Goal: Task Accomplishment & Management: Complete application form

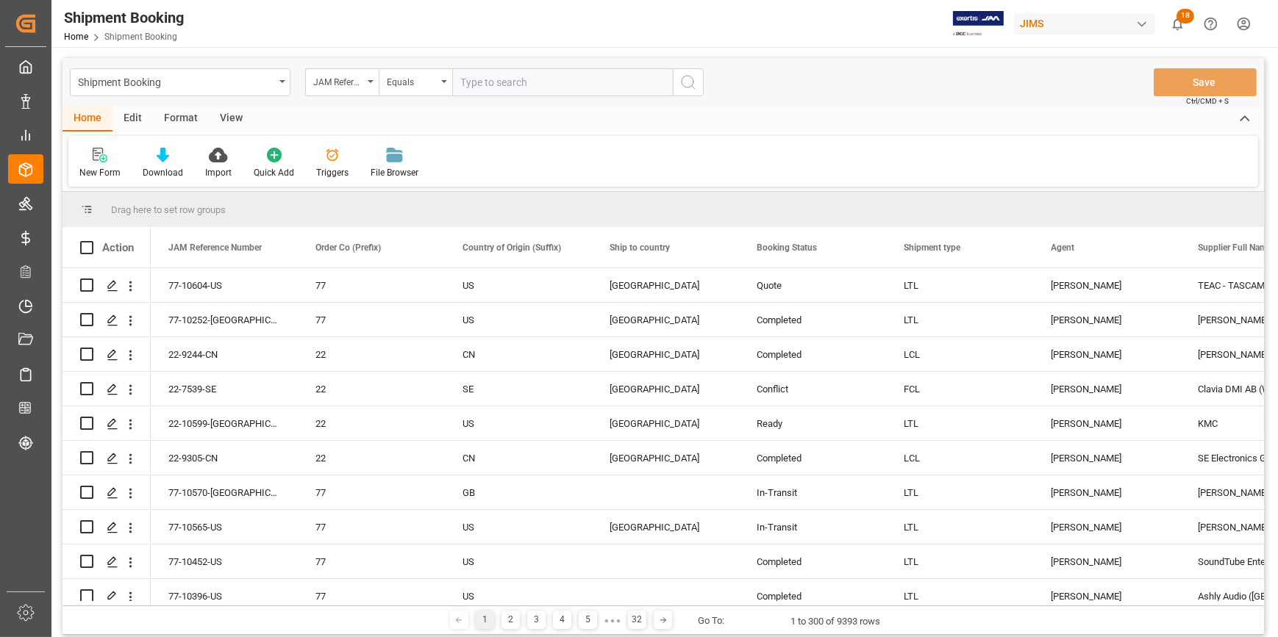
click at [99, 157] on icon at bounding box center [103, 158] width 8 height 8
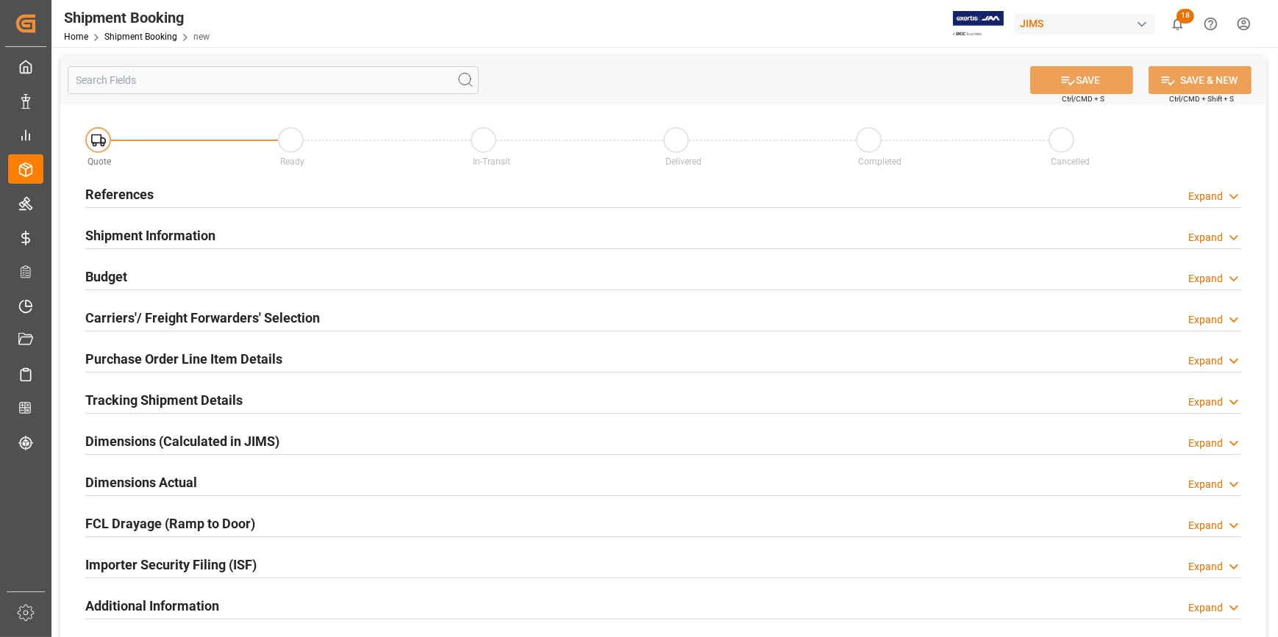
drag, startPoint x: 301, startPoint y: 195, endPoint x: 324, endPoint y: 206, distance: 26.0
click at [300, 194] on div "References Expand" at bounding box center [663, 193] width 1156 height 28
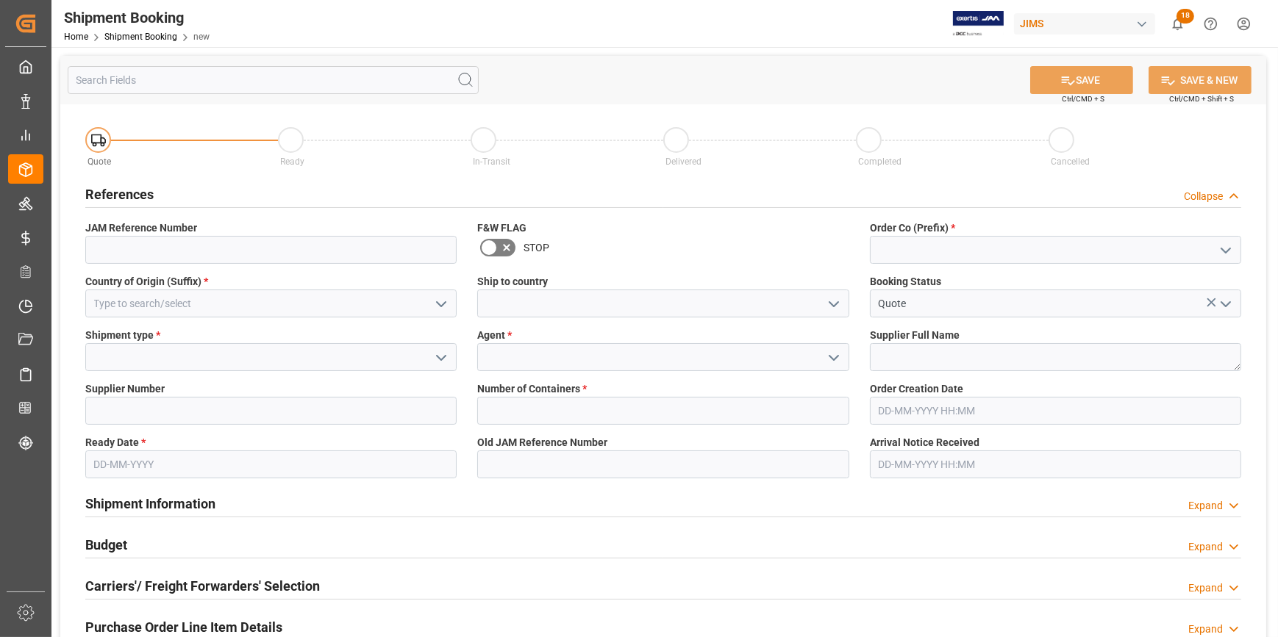
click at [1224, 246] on icon "open menu" at bounding box center [1226, 251] width 18 height 18
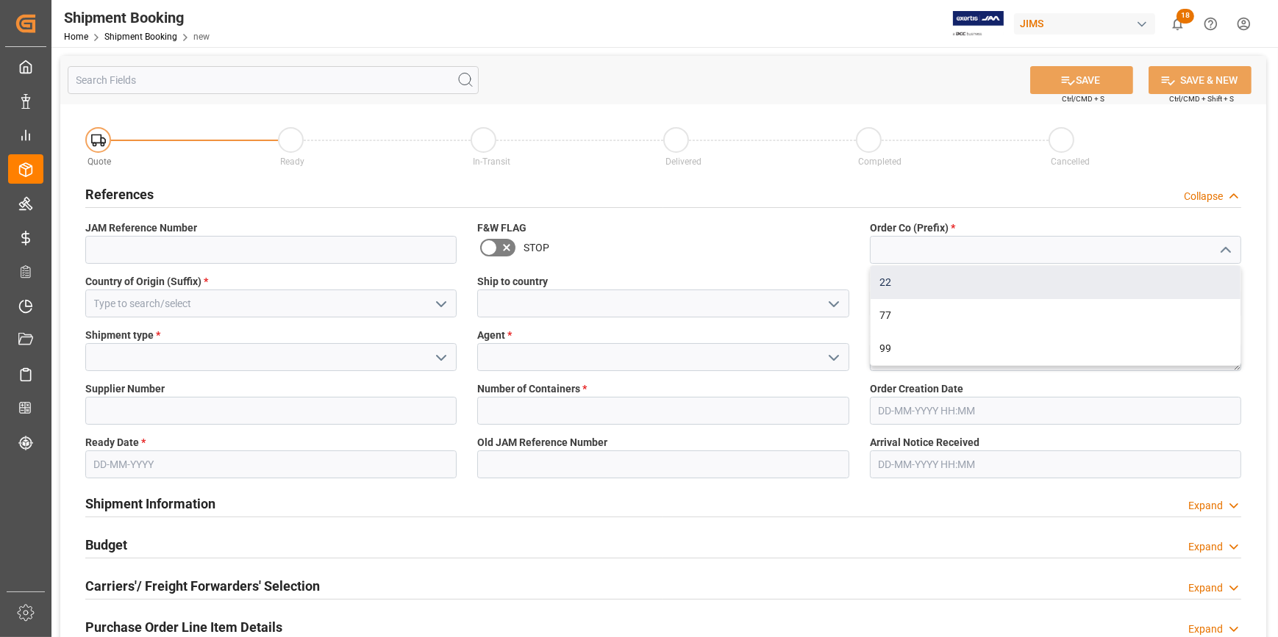
click at [1068, 275] on div "22" at bounding box center [1056, 282] width 370 height 33
type input "22"
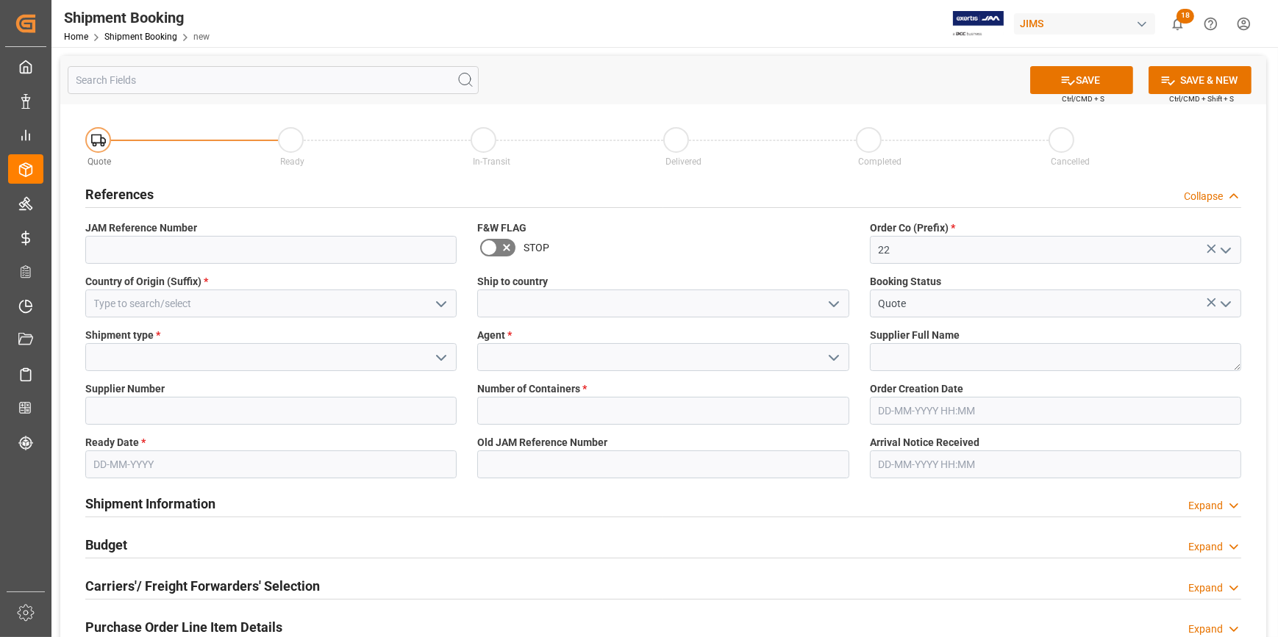
drag, startPoint x: 435, startPoint y: 299, endPoint x: 383, endPoint y: 311, distance: 53.5
click at [435, 301] on icon "open menu" at bounding box center [441, 305] width 18 height 18
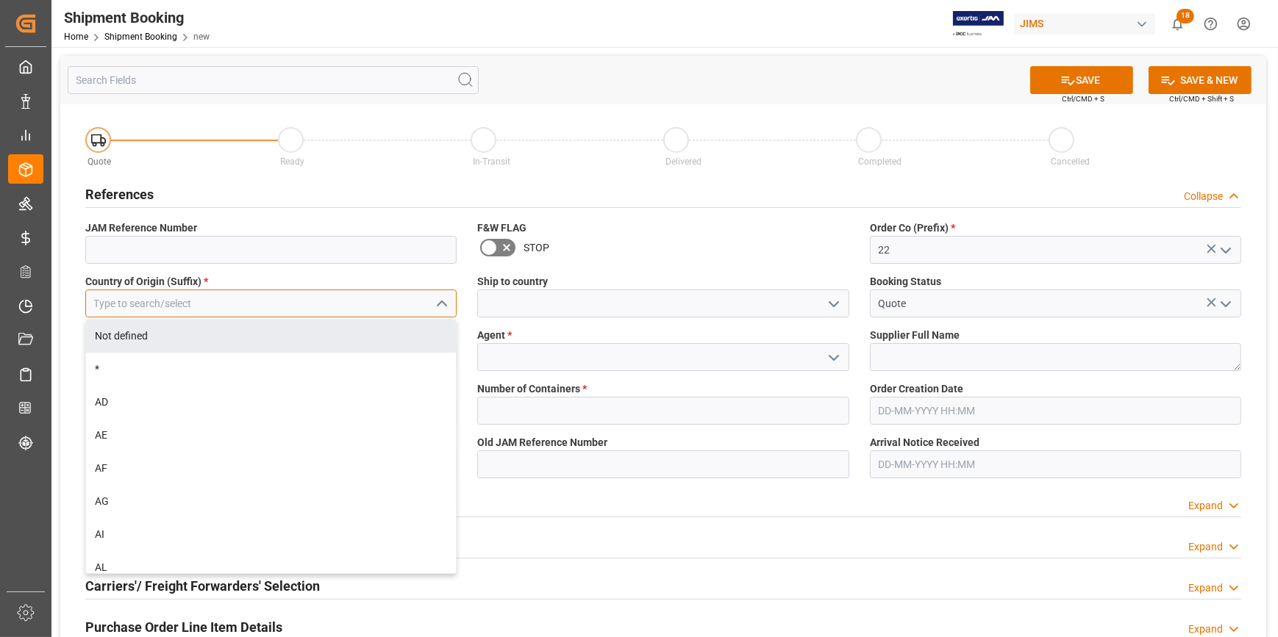
click at [254, 302] on input at bounding box center [270, 304] width 371 height 28
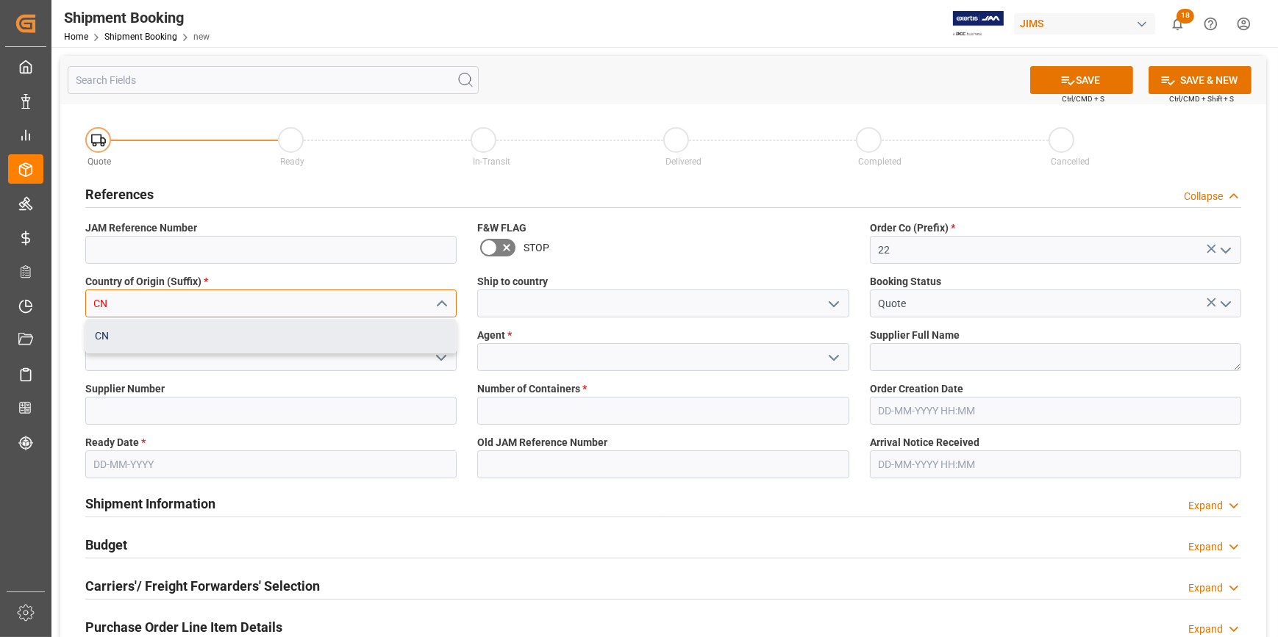
click at [254, 335] on div "CN" at bounding box center [271, 336] width 370 height 33
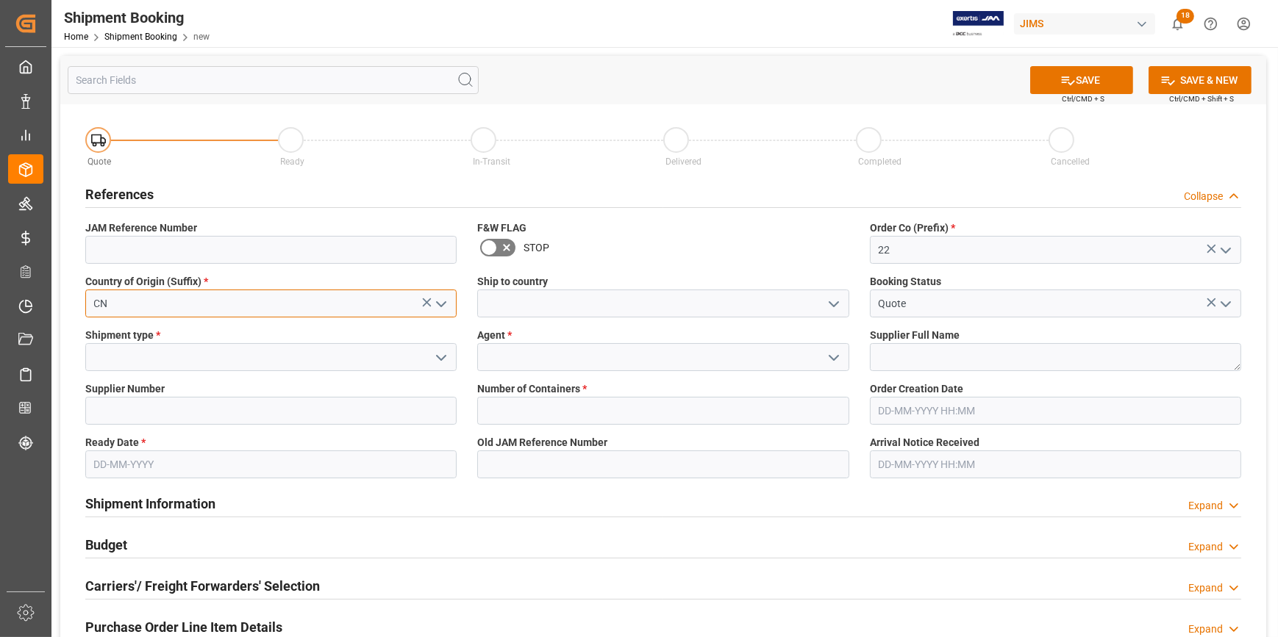
type input "CN"
click at [831, 301] on icon "open menu" at bounding box center [834, 305] width 18 height 18
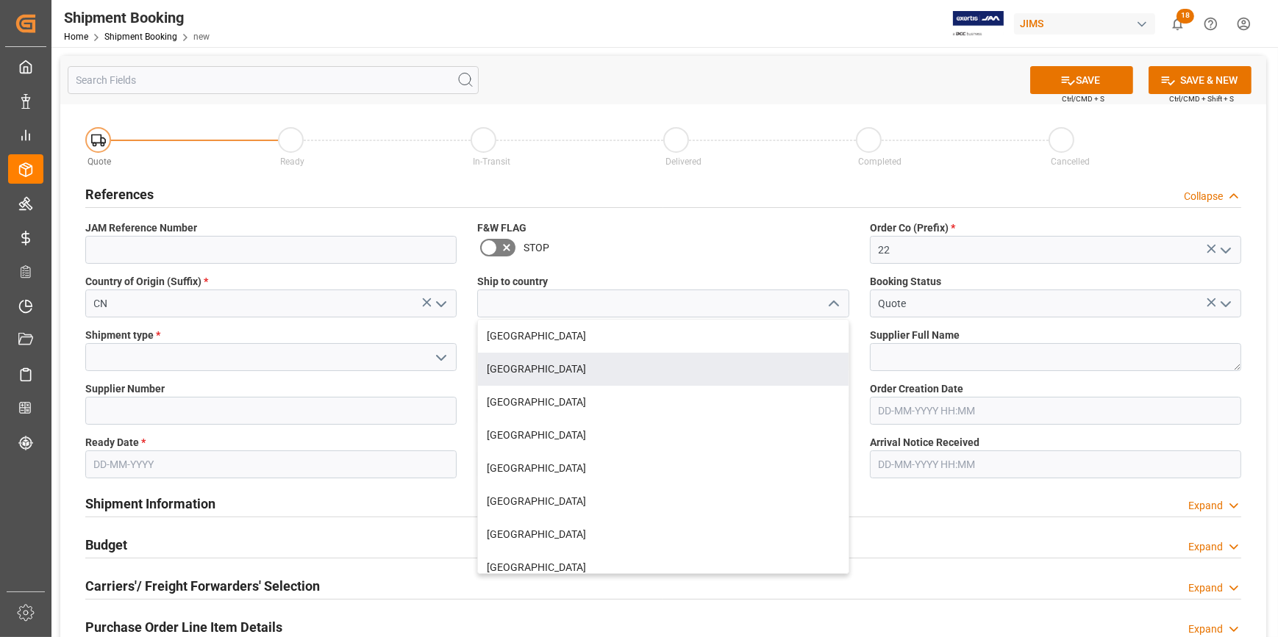
click at [624, 361] on div "[GEOGRAPHIC_DATA]" at bounding box center [663, 369] width 370 height 33
type input "[GEOGRAPHIC_DATA]"
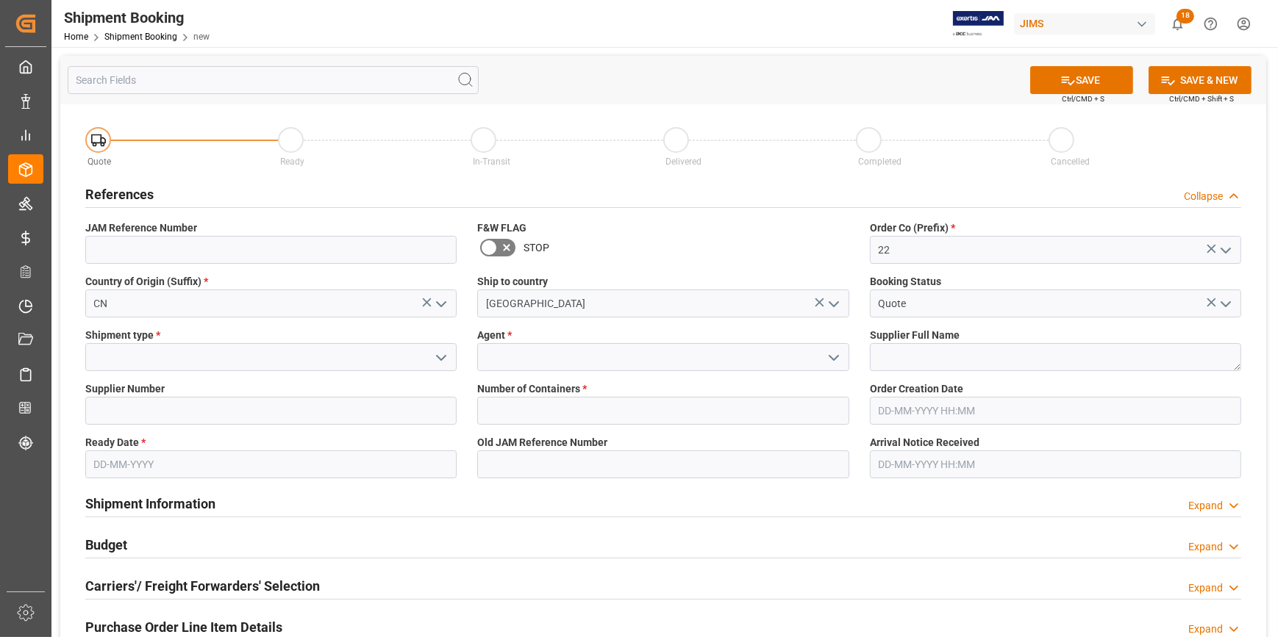
click at [440, 361] on icon "open menu" at bounding box center [441, 358] width 18 height 18
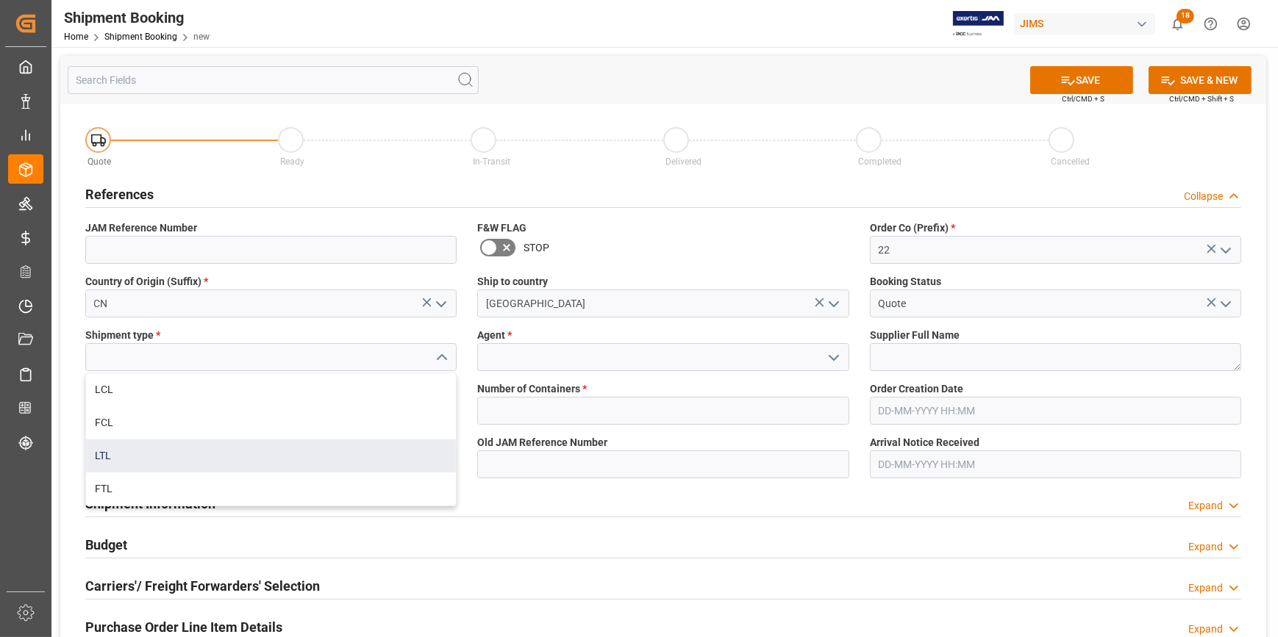
click at [235, 462] on div "LTL" at bounding box center [271, 456] width 370 height 33
type input "LTL"
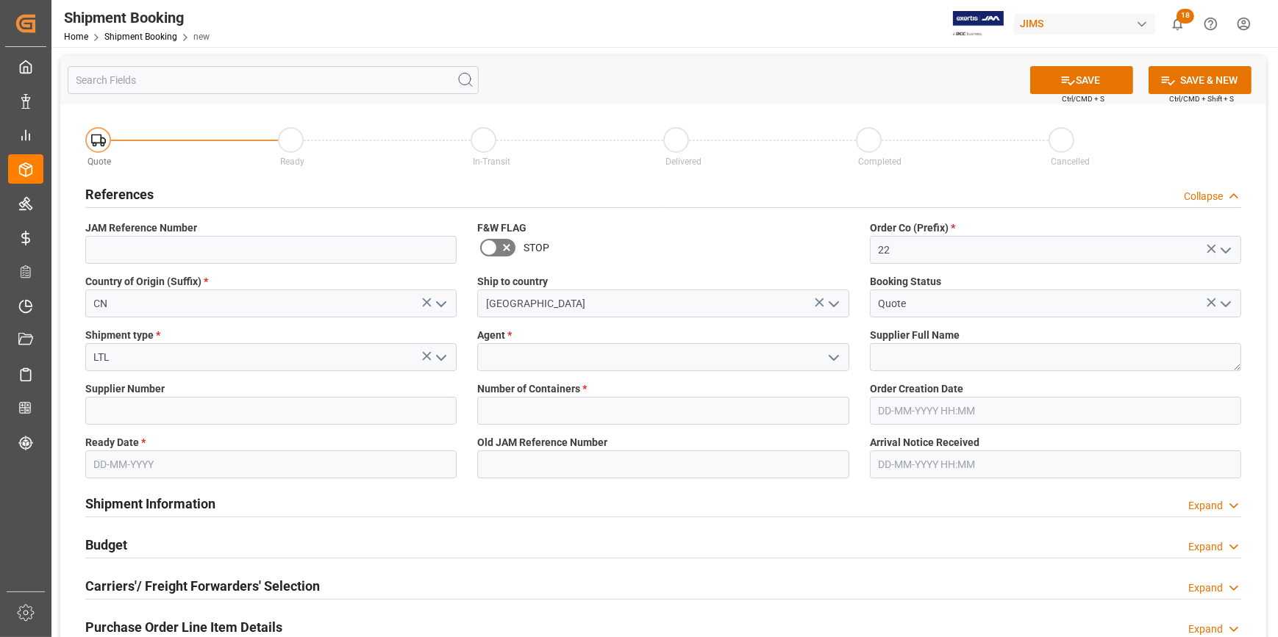
click at [839, 352] on icon "open menu" at bounding box center [834, 358] width 18 height 18
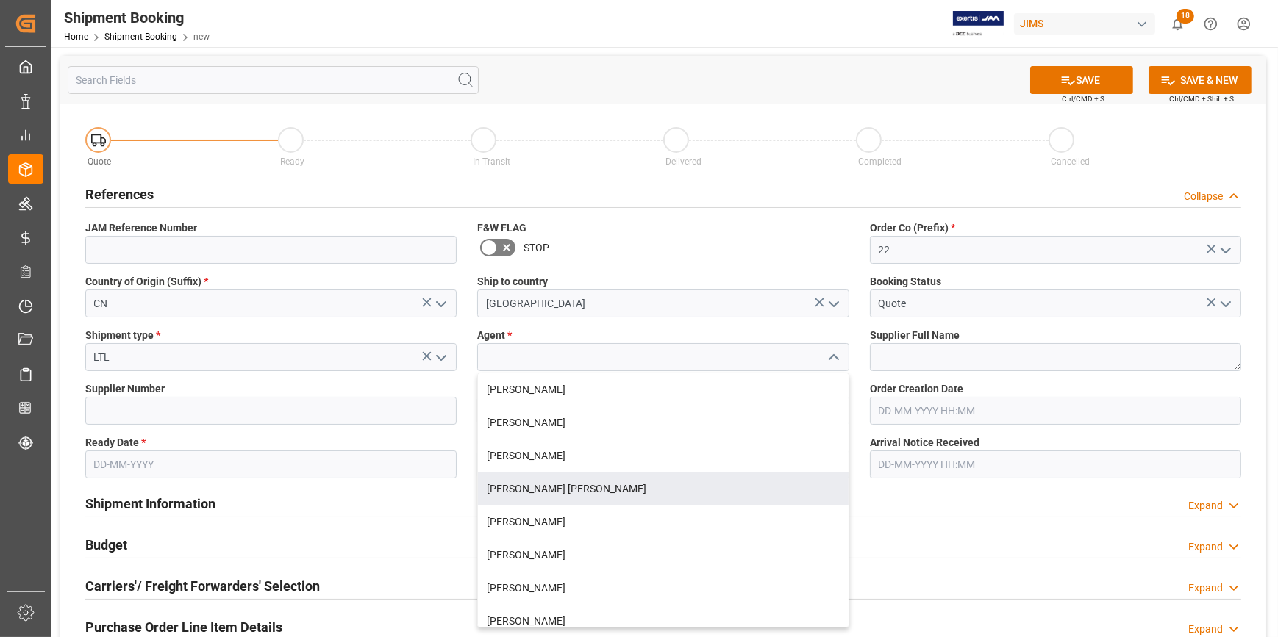
drag, startPoint x: 618, startPoint y: 485, endPoint x: 703, endPoint y: 468, distance: 87.0
click at [622, 485] on div "[PERSON_NAME] [PERSON_NAME]" at bounding box center [663, 489] width 370 height 33
type input "[PERSON_NAME] [PERSON_NAME]"
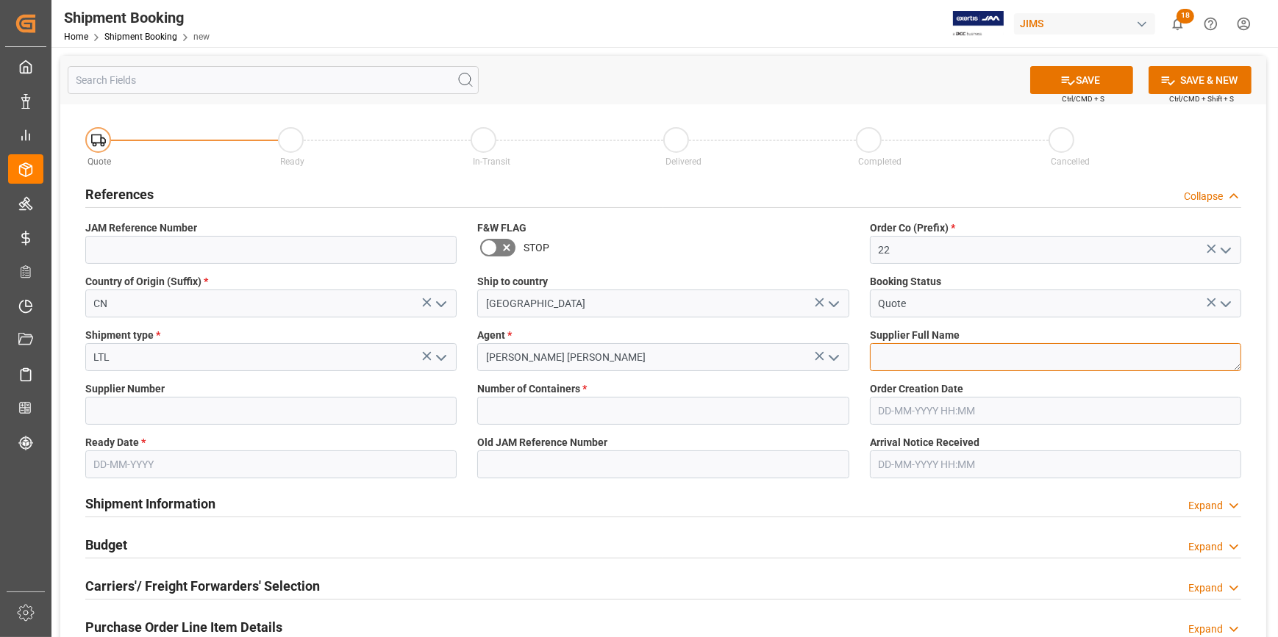
click at [912, 357] on textarea at bounding box center [1055, 357] width 371 height 28
paste textarea "Vtech Communications (Overseas) Ltd Mex"
type textarea "Vtech Communications (Overseas) Ltd Mex"
click at [252, 412] on input at bounding box center [270, 411] width 371 height 28
paste input "730589"
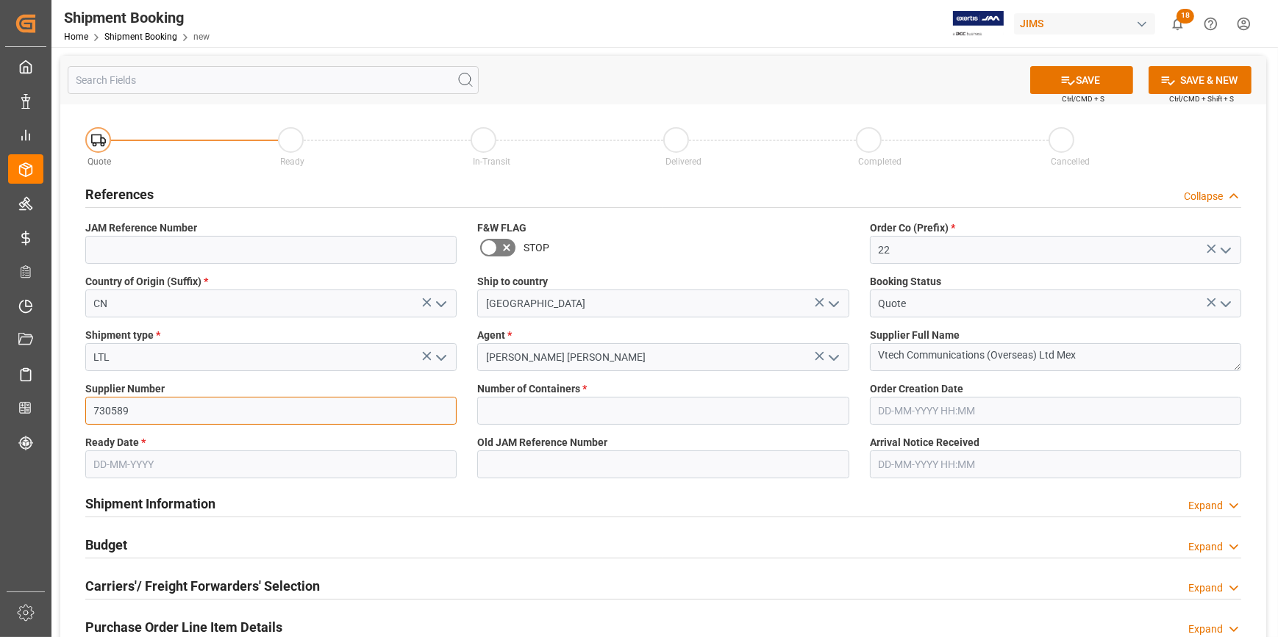
type input "730589"
click at [524, 419] on input "text" at bounding box center [662, 411] width 371 height 28
type input "0"
click at [151, 456] on input "text" at bounding box center [270, 465] width 371 height 28
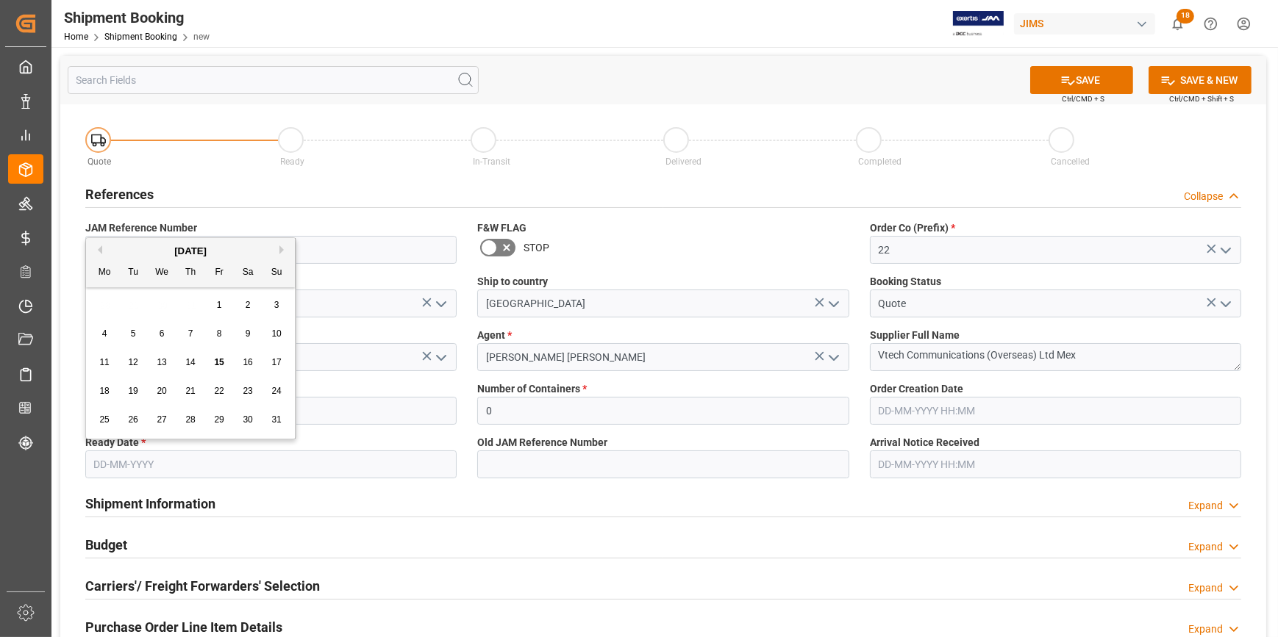
click at [190, 365] on span "14" at bounding box center [190, 362] width 10 height 10
type input "[DATE]"
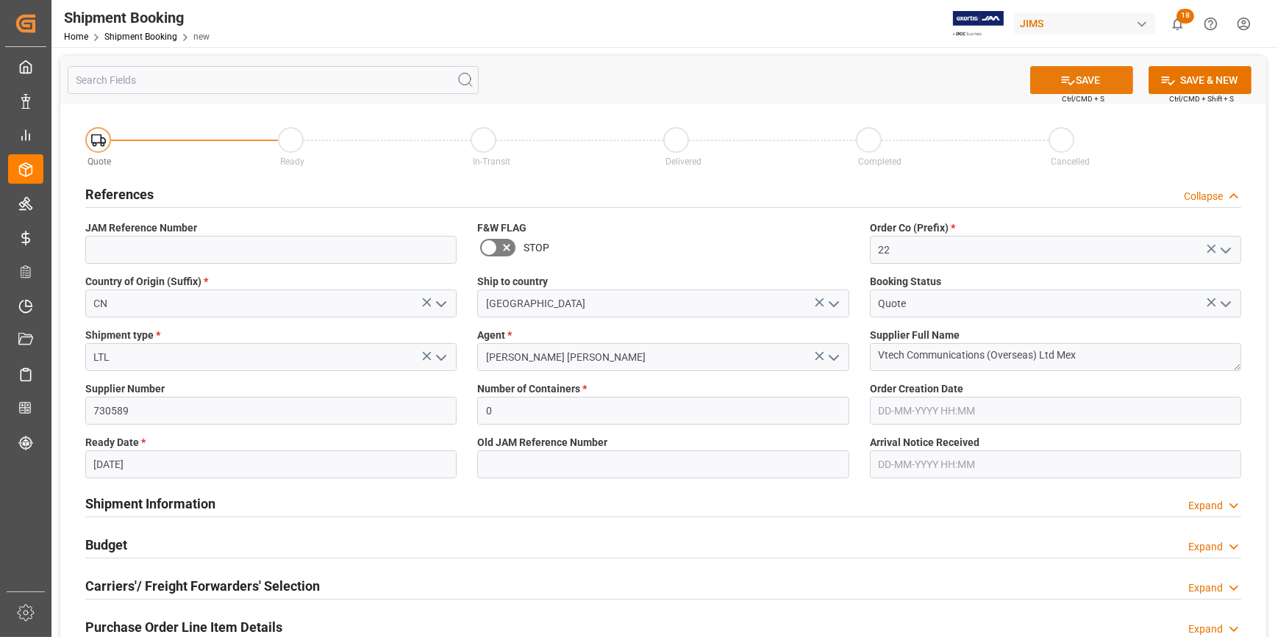
click at [1085, 80] on button "SAVE" at bounding box center [1081, 80] width 103 height 28
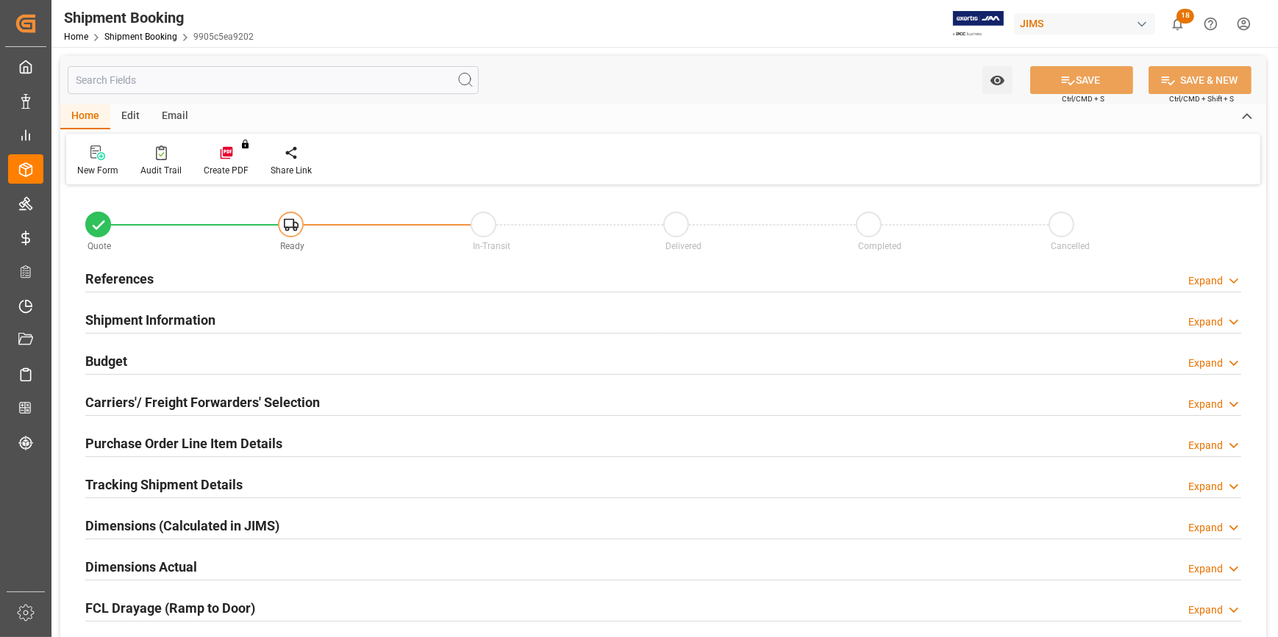
type input "0"
type input "[DATE]"
click at [222, 279] on div "References Expand" at bounding box center [663, 278] width 1156 height 28
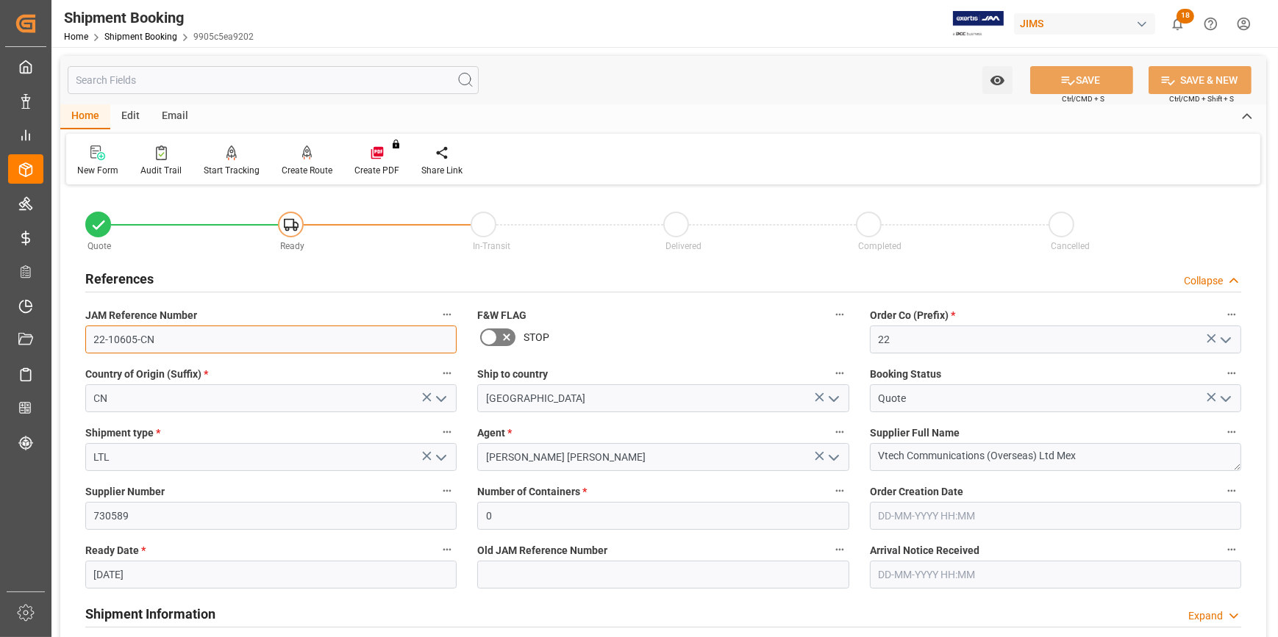
drag, startPoint x: 168, startPoint y: 343, endPoint x: 51, endPoint y: 335, distance: 117.1
click at [51, 335] on div "Created by potrace 1.15, written by Peter Selinger 2001-2017 Created by potrace…" at bounding box center [639, 318] width 1278 height 637
drag, startPoint x: 199, startPoint y: 340, endPoint x: 99, endPoint y: 334, distance: 99.4
click at [84, 334] on div "JAM Reference Number 22-10605-CN" at bounding box center [271, 329] width 392 height 59
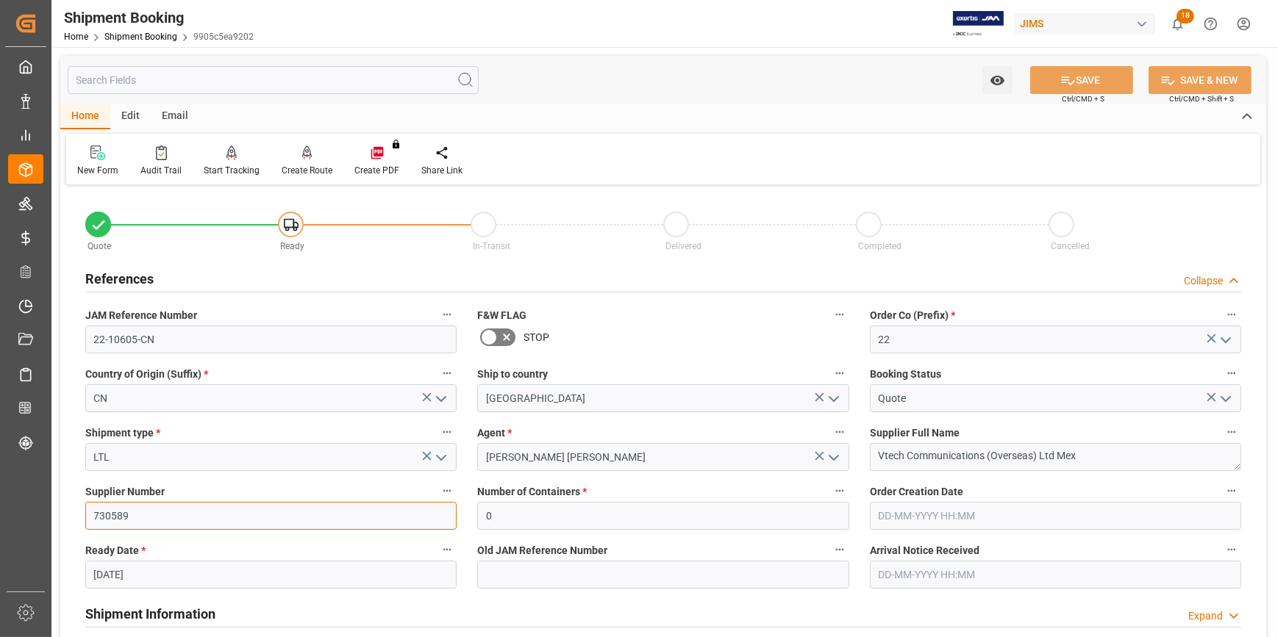
drag, startPoint x: 80, startPoint y: 507, endPoint x: 62, endPoint y: 504, distance: 17.9
click at [61, 504] on div "Quote Ready In-Transit Delivered Completed Cancelled References Collapse JAM Re…" at bounding box center [663, 646] width 1206 height 914
paste input "662685"
type input "662685"
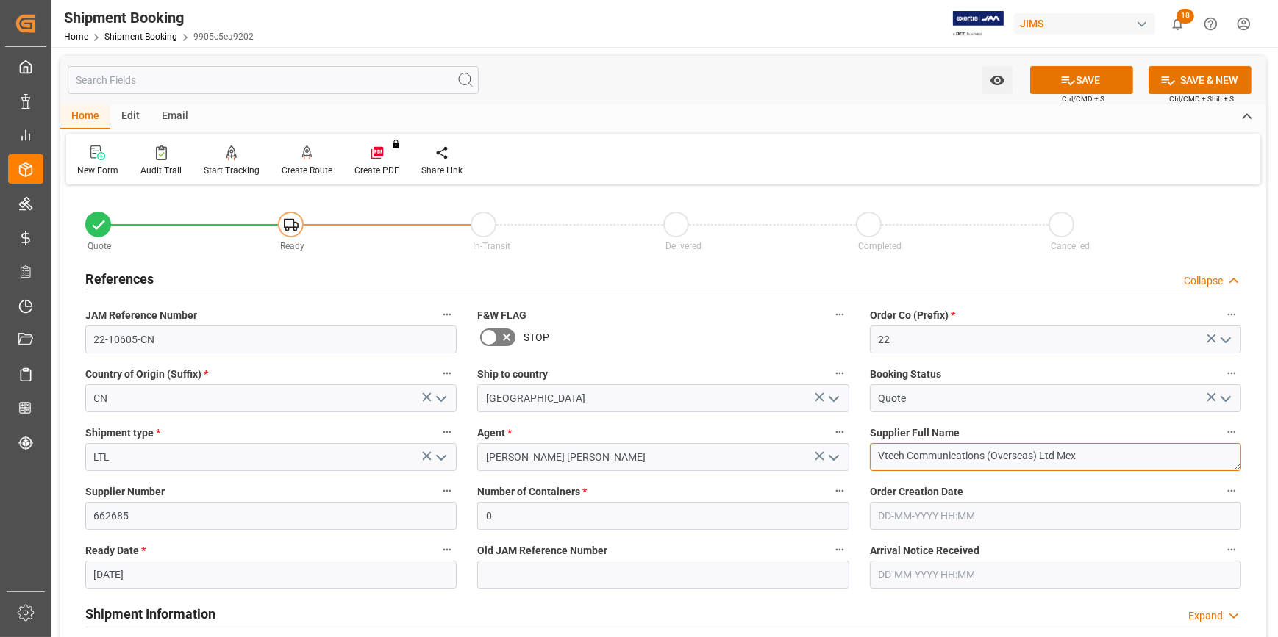
drag, startPoint x: 1000, startPoint y: 457, endPoint x: 822, endPoint y: 452, distance: 178.0
click at [822, 452] on div "Quote Ready In-Transit Delivered Completed Cancelled References Collapse JAM Re…" at bounding box center [663, 646] width 1206 height 914
paste textarea "Tech Communications Ltd"
type textarea "VTech Communications Ltd"
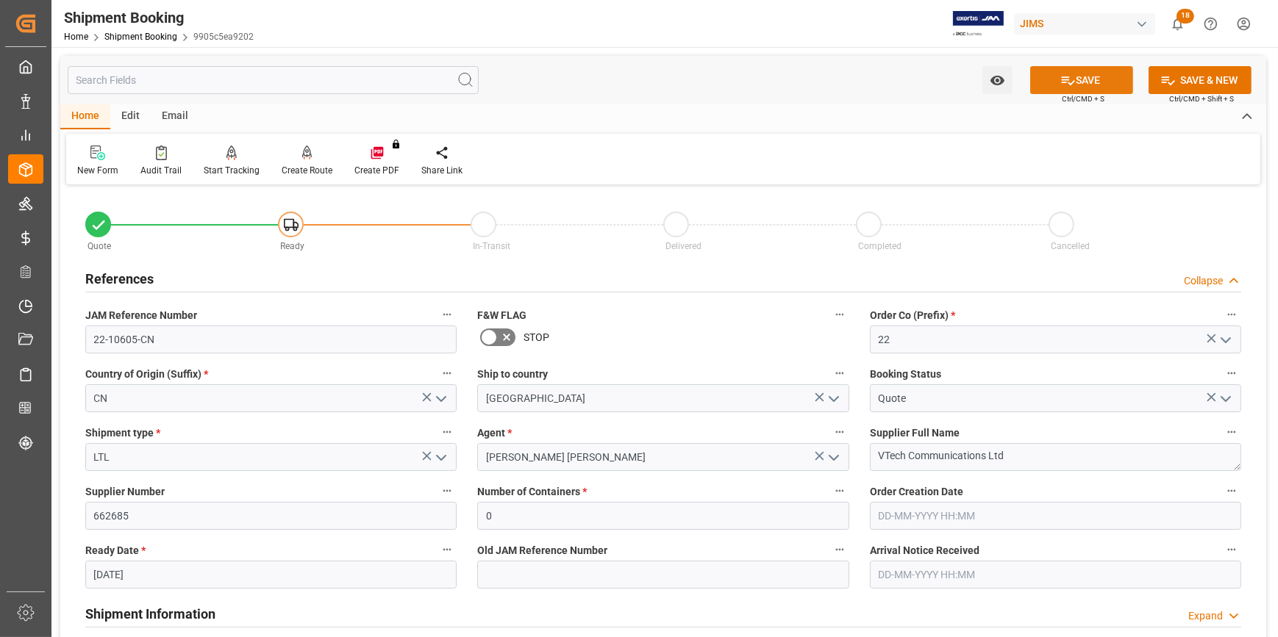
click at [1076, 82] on button "SAVE" at bounding box center [1081, 80] width 103 height 28
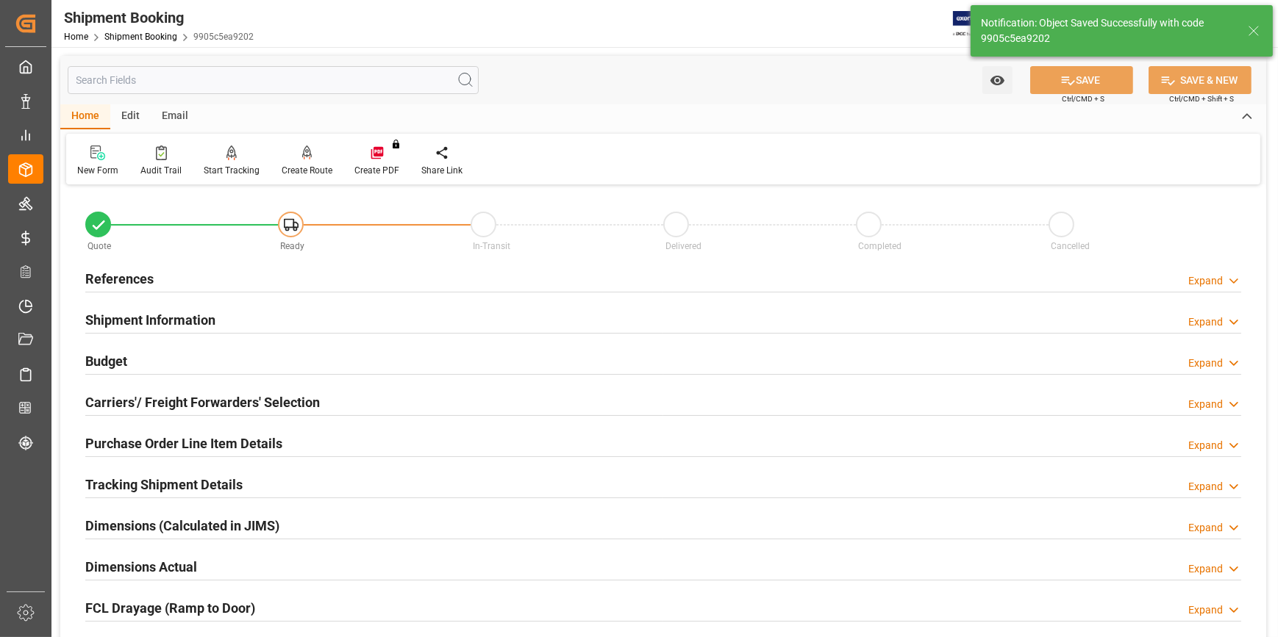
type input "Ready"
click at [383, 276] on div "References Expand" at bounding box center [663, 278] width 1156 height 28
